Goal: Find specific page/section: Find specific page/section

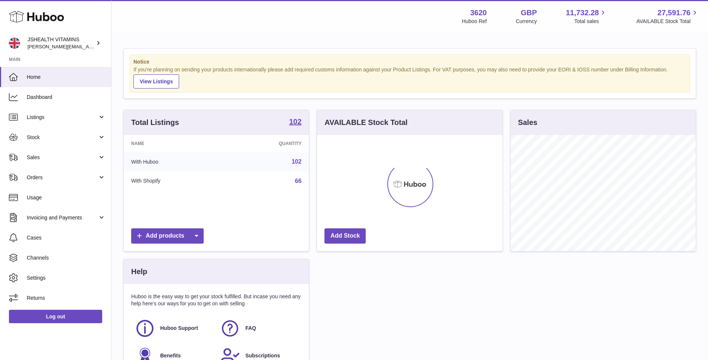
scroll to position [116, 185]
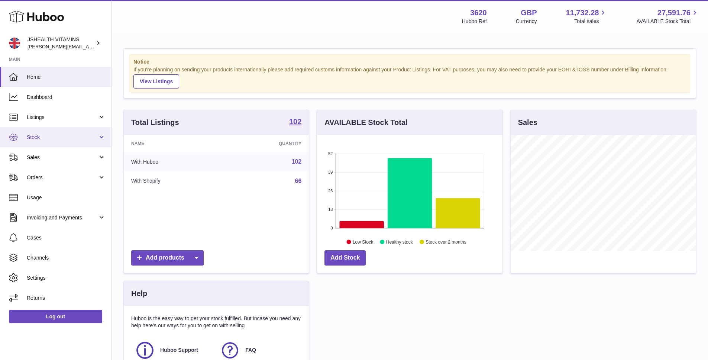
click at [38, 134] on span "Stock" at bounding box center [62, 137] width 71 height 7
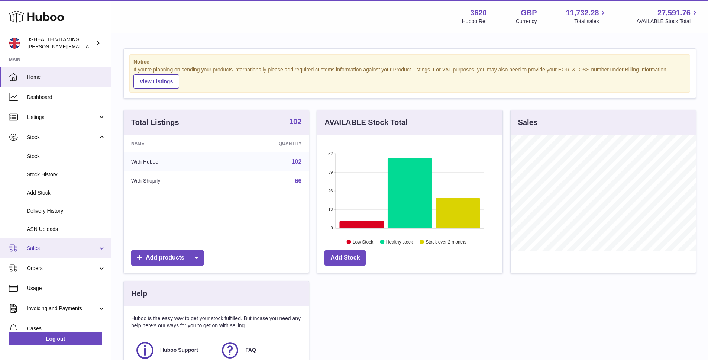
click at [36, 255] on link "Sales" at bounding box center [55, 248] width 111 height 20
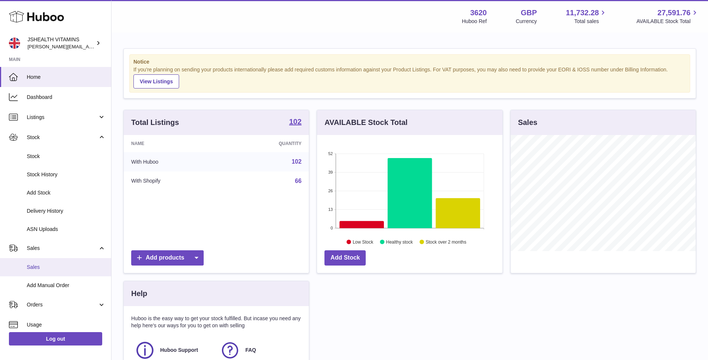
click at [40, 262] on link "Sales" at bounding box center [55, 267] width 111 height 18
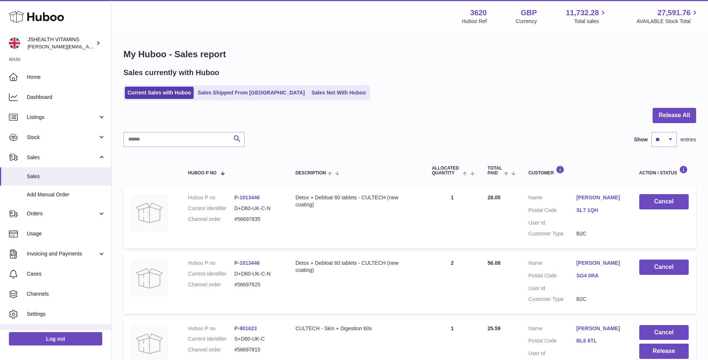
click at [40, 329] on link "Returns" at bounding box center [55, 334] width 111 height 20
click at [44, 336] on link "Log out" at bounding box center [55, 338] width 93 height 13
